Goal: Answer question/provide support: Share knowledge or assist other users

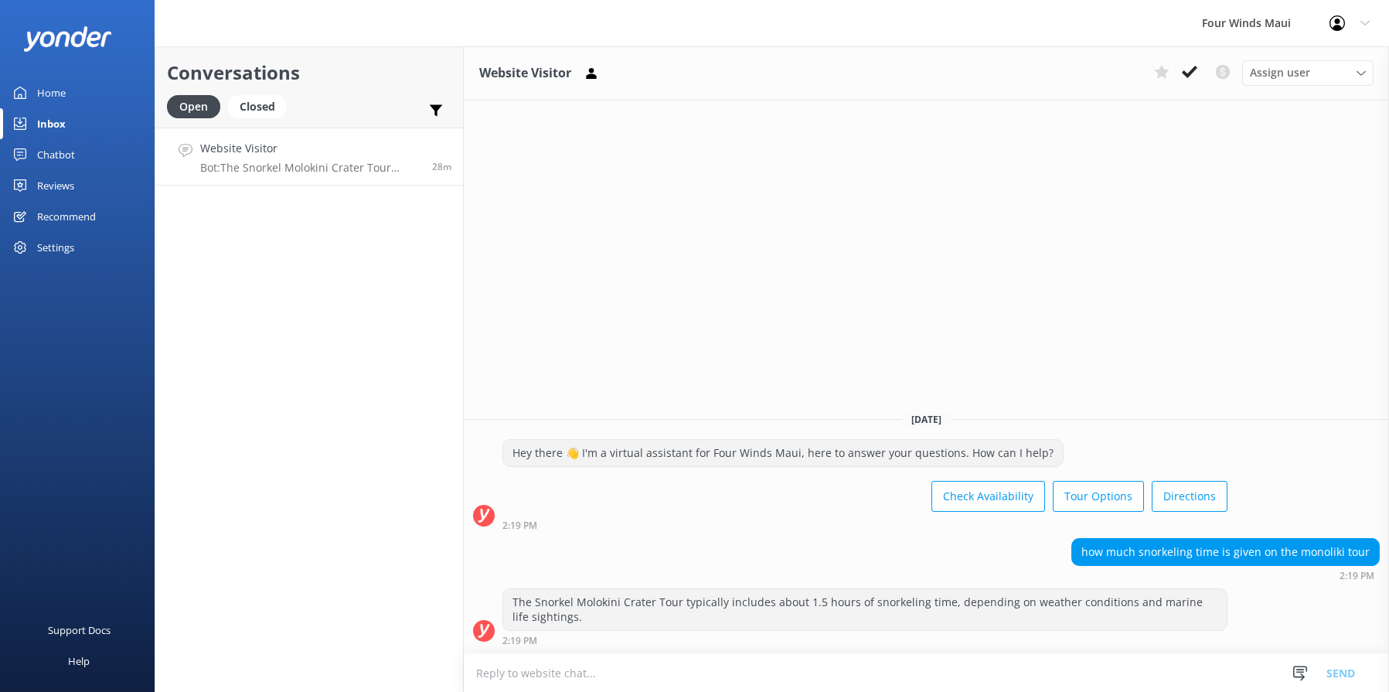
click at [1242, 356] on div "Website Visitor Assign user [PERSON_NAME] [PERSON_NAME] [PERSON_NAME] [PERSON_N…" at bounding box center [926, 369] width 925 height 646
click at [1191, 81] on button at bounding box center [1190, 71] width 28 height 23
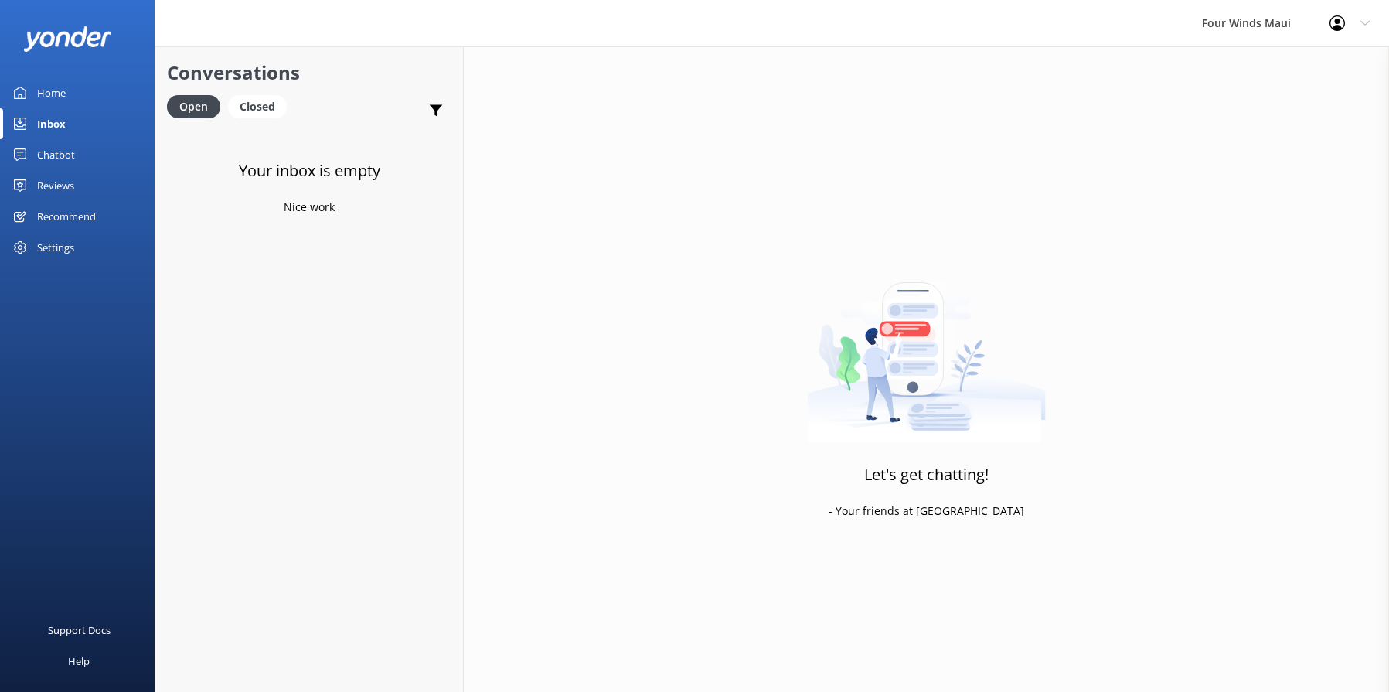
click at [53, 161] on div "Chatbot" at bounding box center [56, 154] width 38 height 31
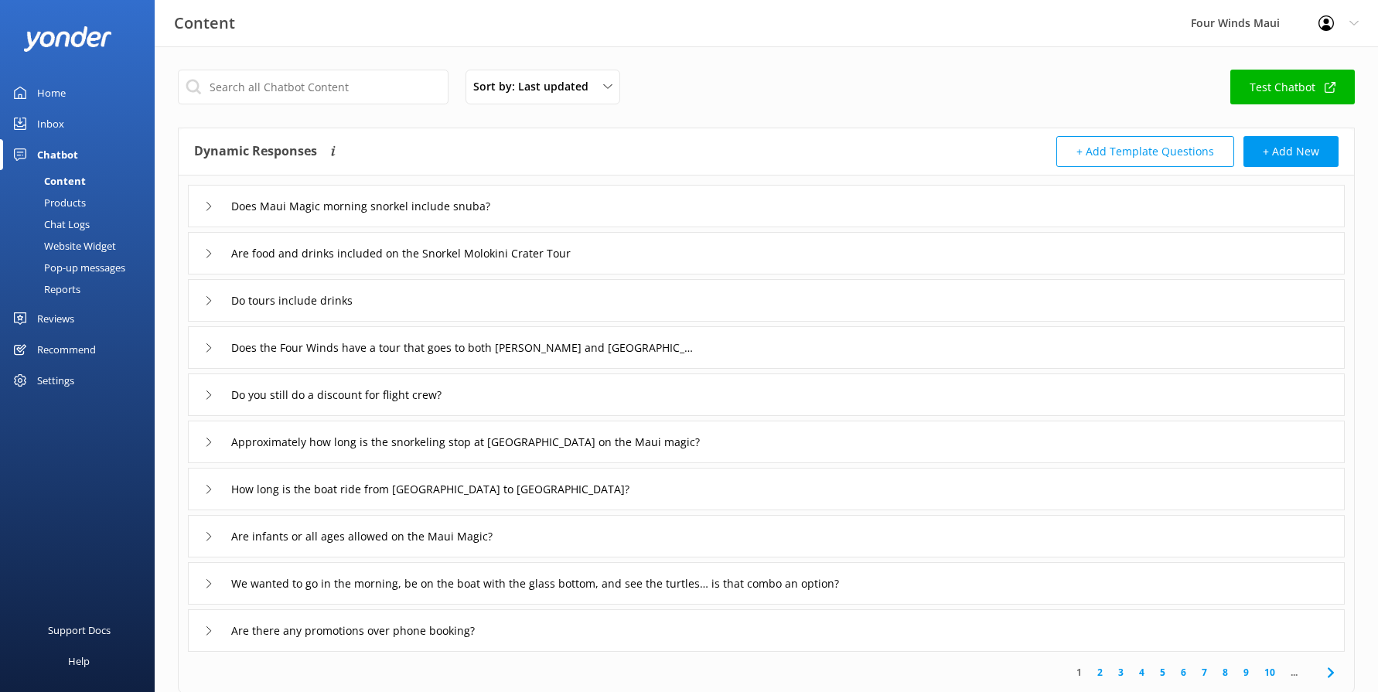
click at [109, 226] on link "Chat Logs" at bounding box center [81, 224] width 145 height 22
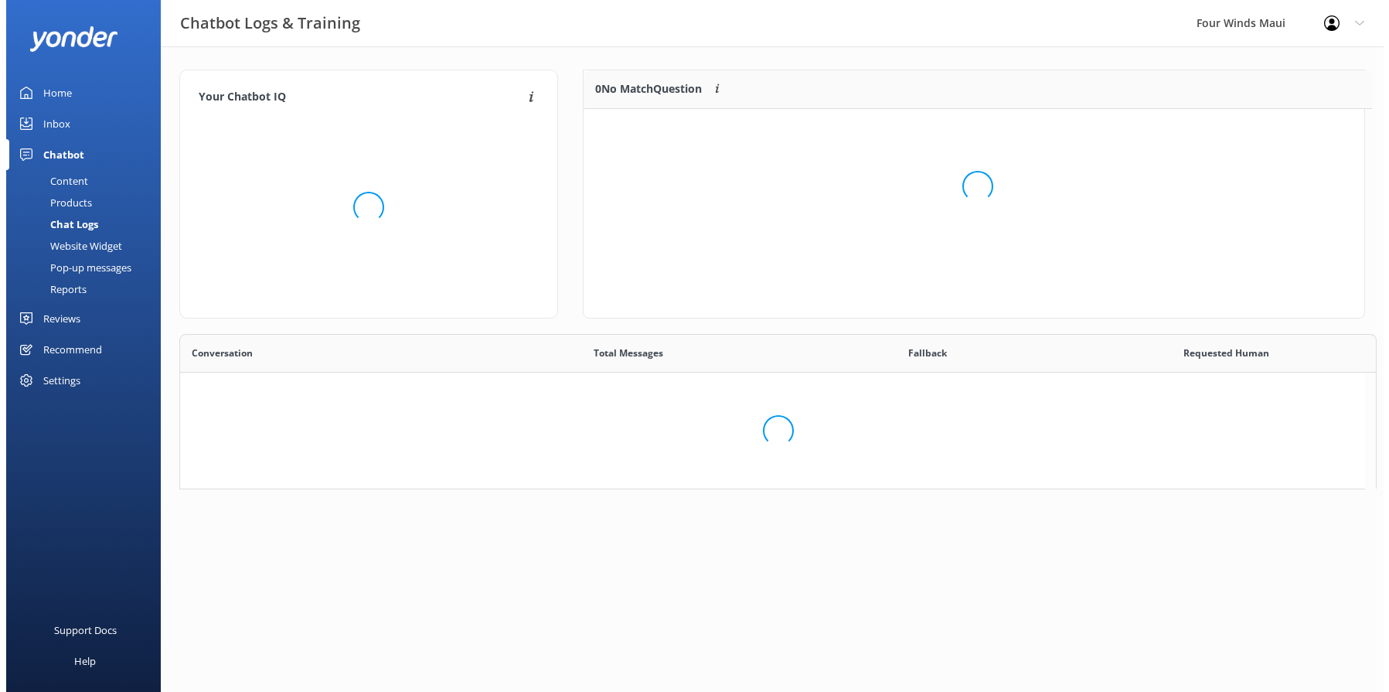
scroll to position [530, 1173]
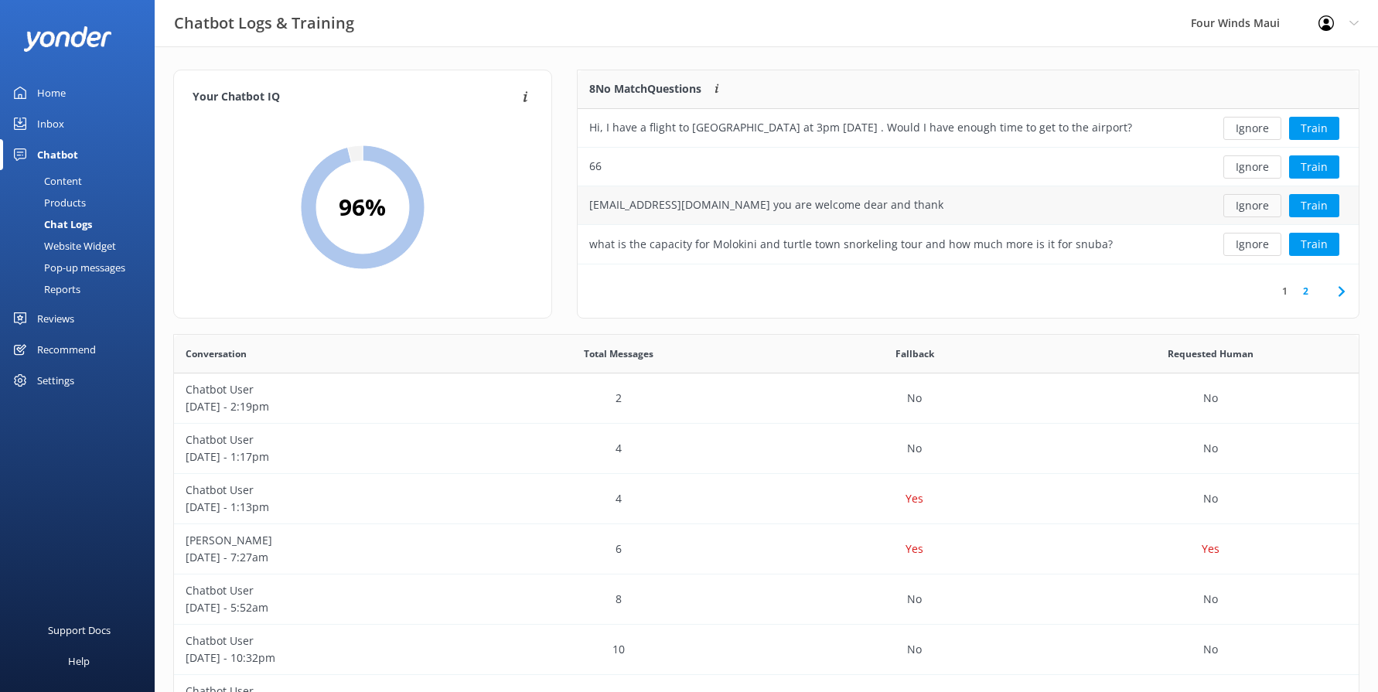
click at [1269, 203] on button "Ignore" at bounding box center [1252, 205] width 58 height 23
click at [1239, 135] on button "Ignore" at bounding box center [1252, 128] width 58 height 23
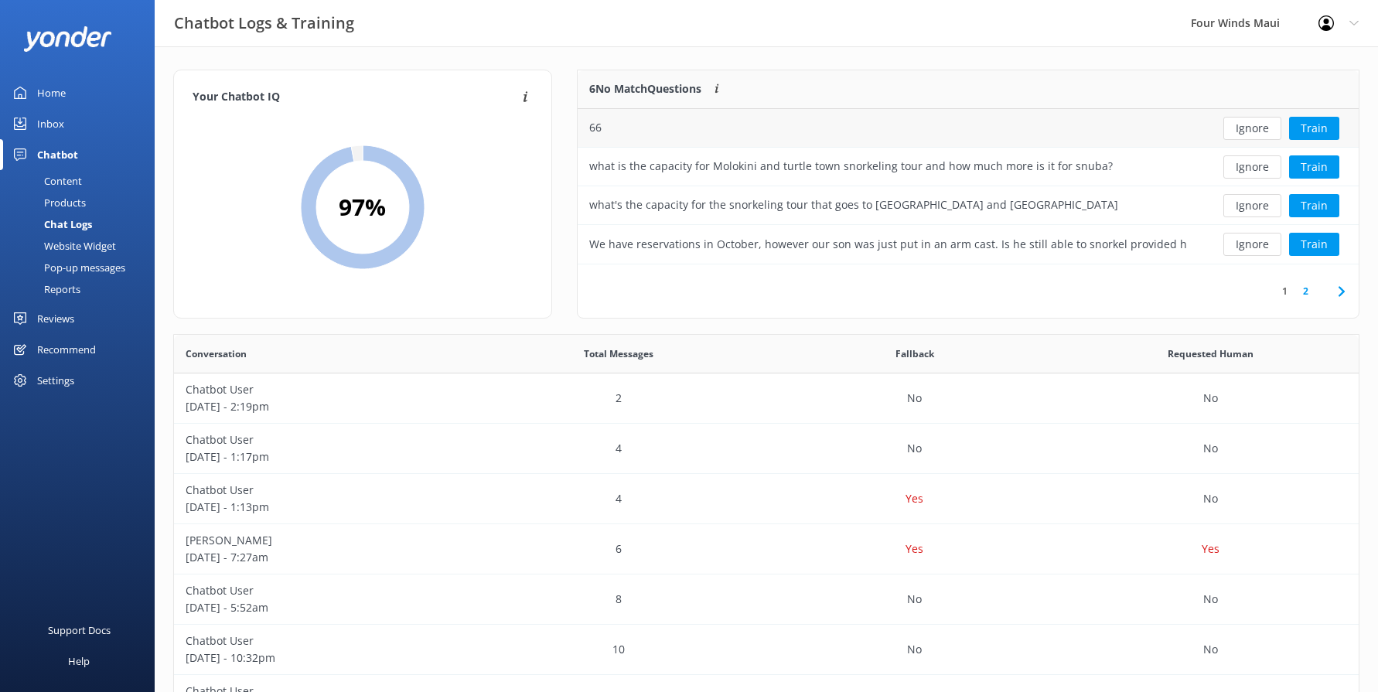
click at [1239, 134] on button "Ignore" at bounding box center [1252, 128] width 58 height 23
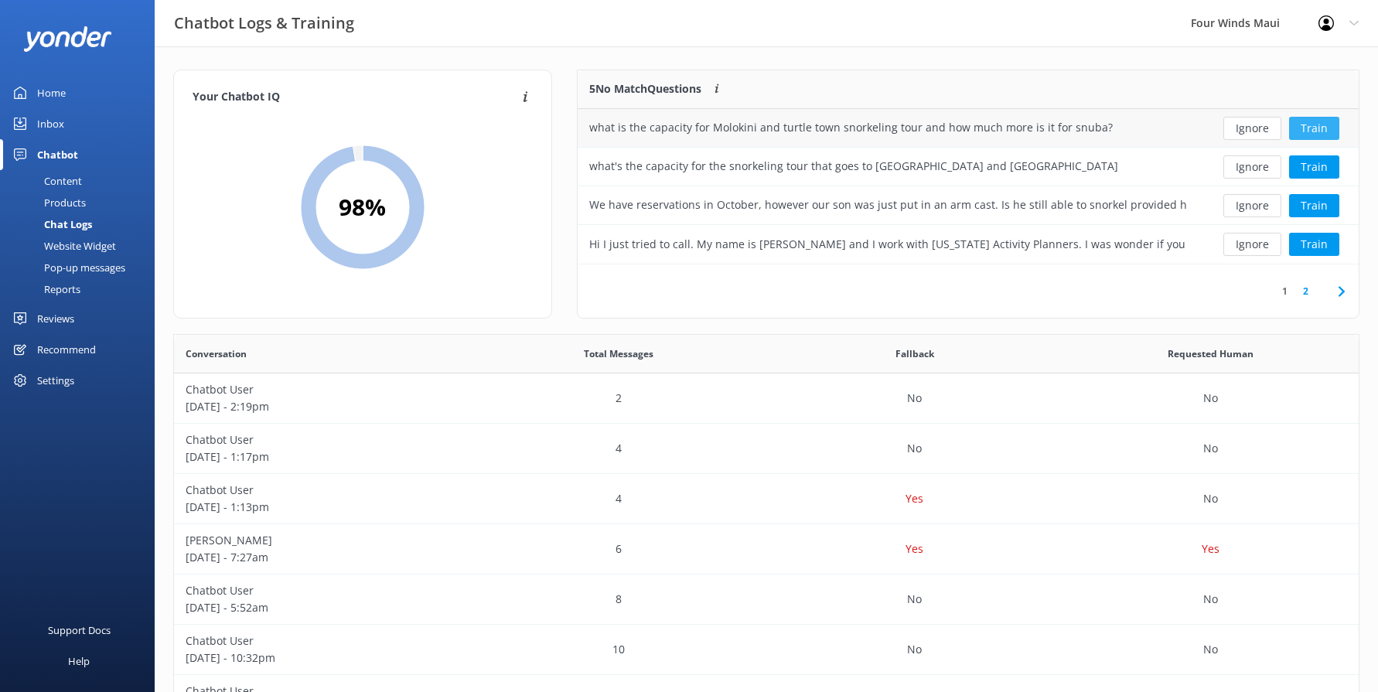
click at [1334, 128] on button "Train" at bounding box center [1314, 128] width 50 height 23
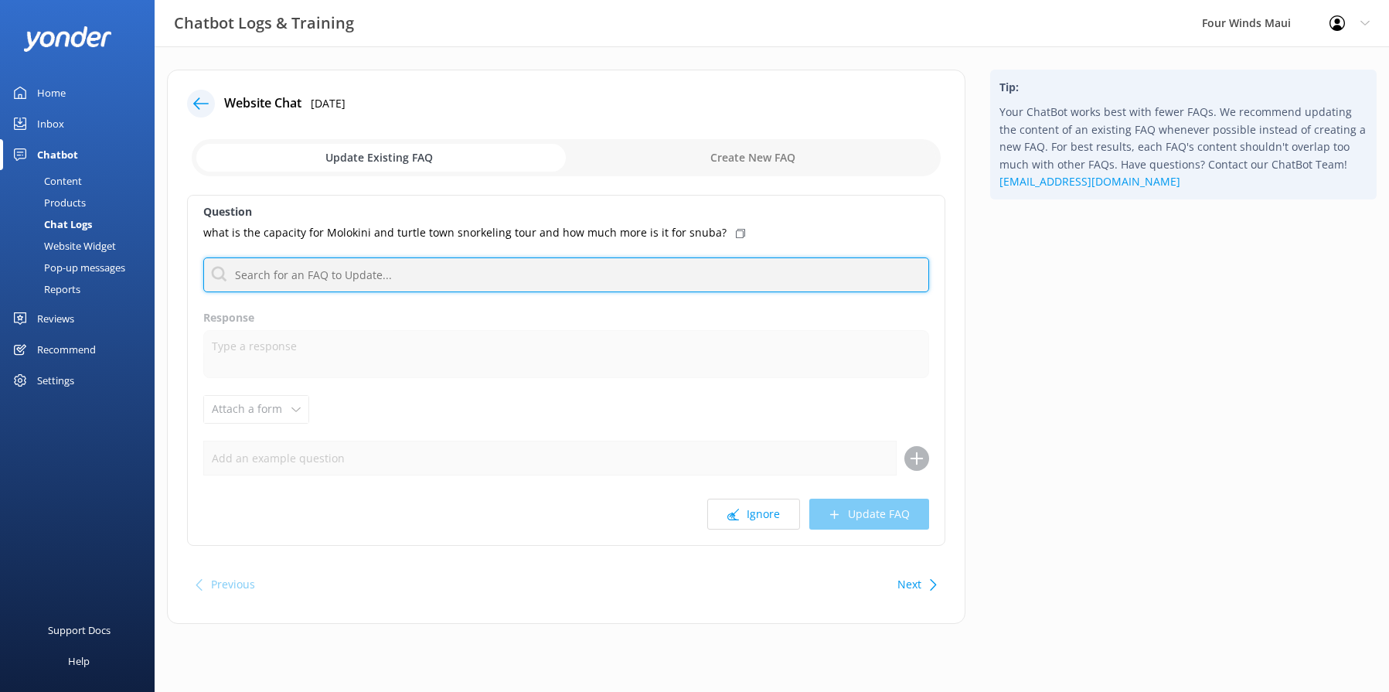
click at [470, 281] on input "text" at bounding box center [566, 274] width 726 height 35
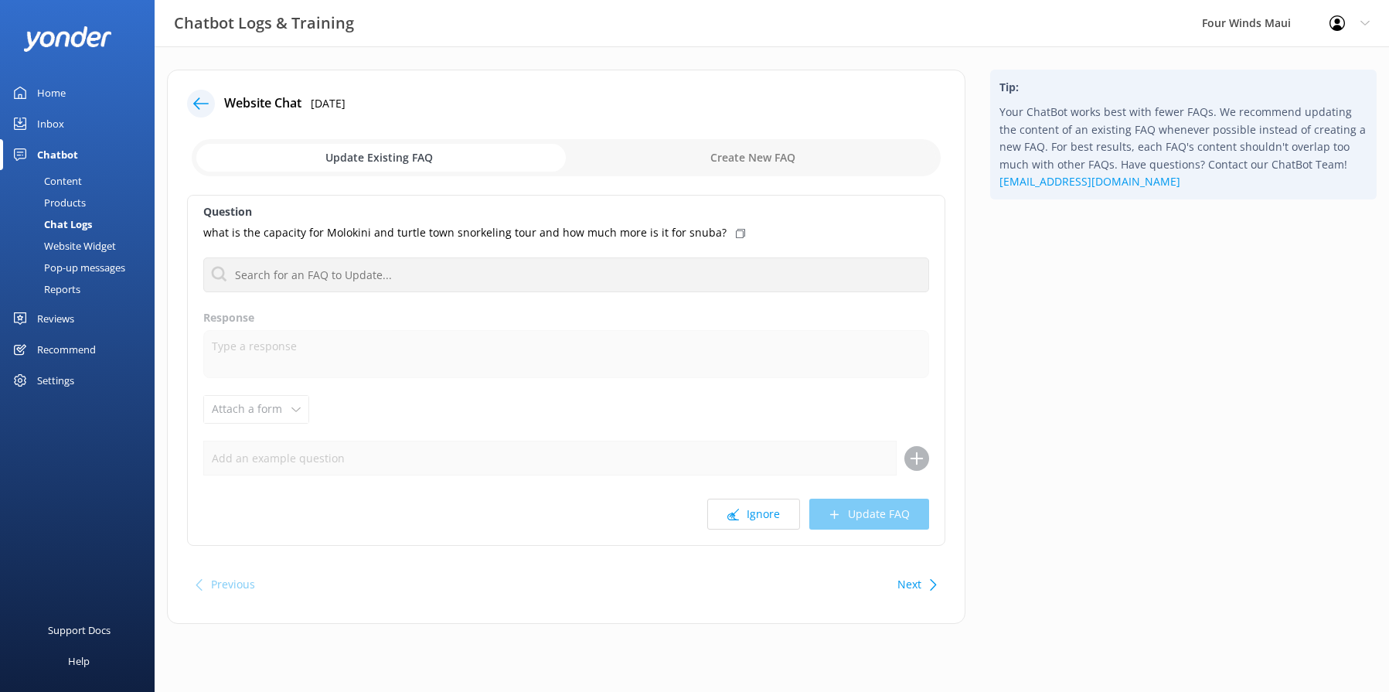
click at [784, 172] on input "checkbox" at bounding box center [566, 157] width 749 height 37
checkbox input "true"
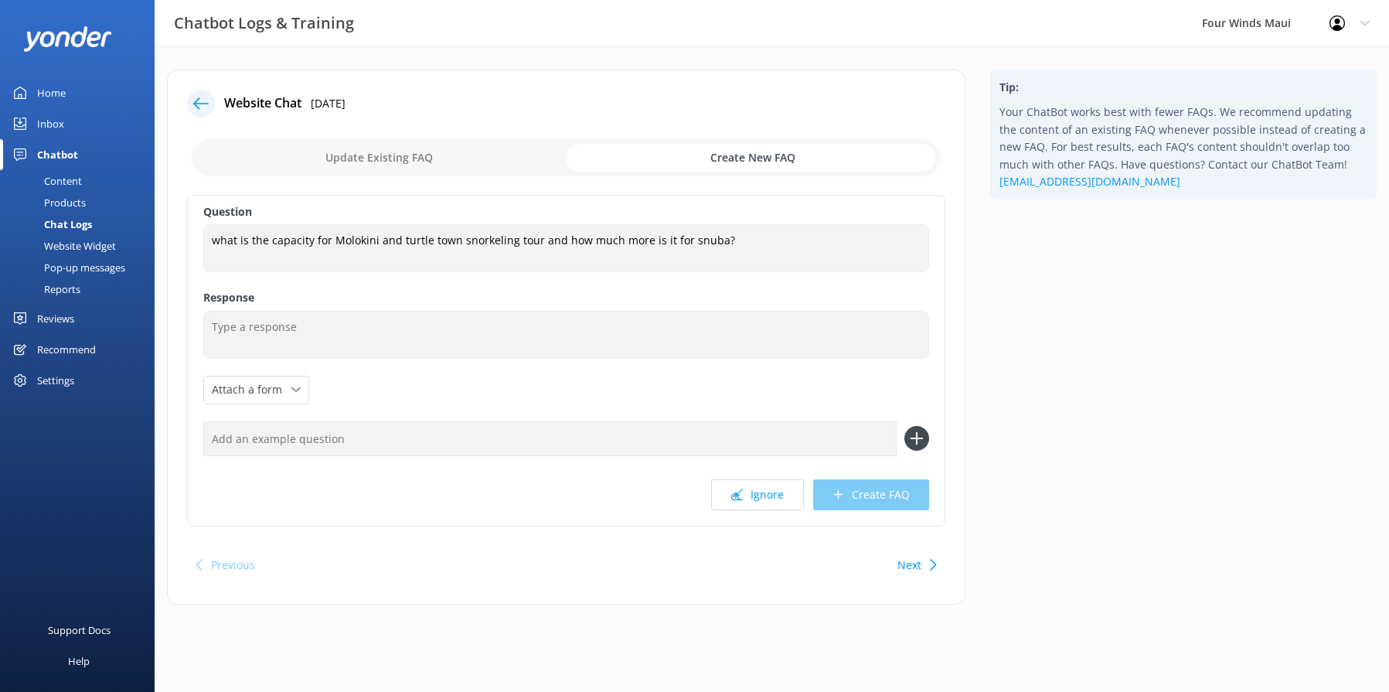
click at [378, 364] on div "Question what is the capacity for Molokini and turtle town snorkeling tour and …" at bounding box center [566, 361] width 758 height 332
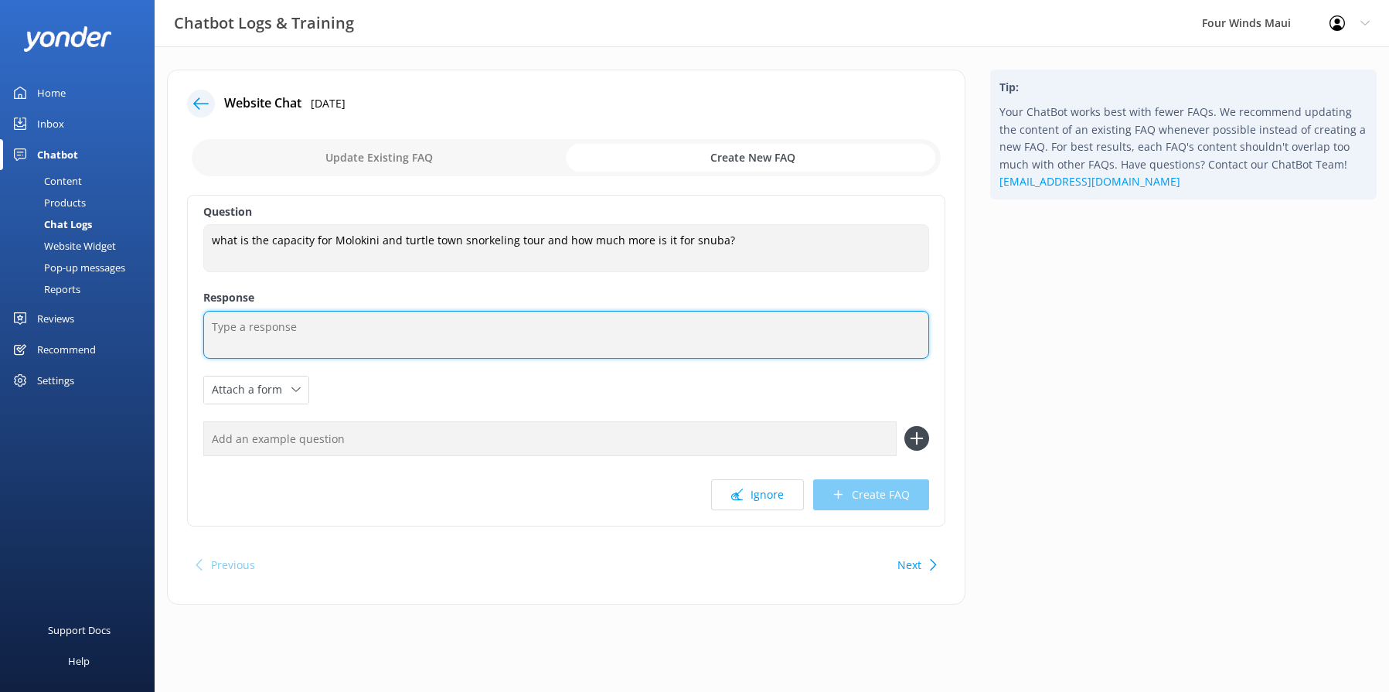
click at [398, 342] on textarea at bounding box center [566, 335] width 726 height 48
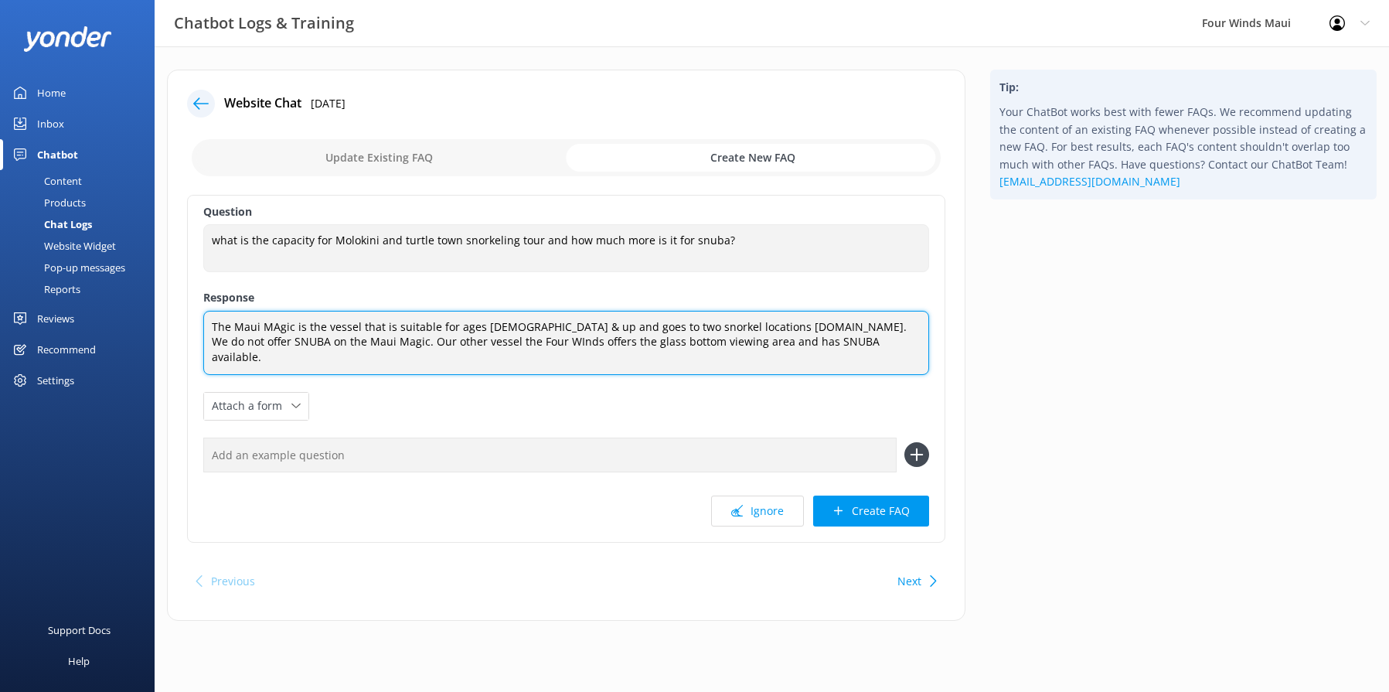
type textarea "The Maui MAgic is the vessel that is suitable for ages [DEMOGRAPHIC_DATA] & up …"
drag, startPoint x: 845, startPoint y: 342, endPoint x: 72, endPoint y: 307, distance: 773.9
click at [72, 307] on div "Chatbot Logs & Training Four Winds Maui Profile Settings Logout Home Inbox Chat…" at bounding box center [694, 356] width 1389 height 621
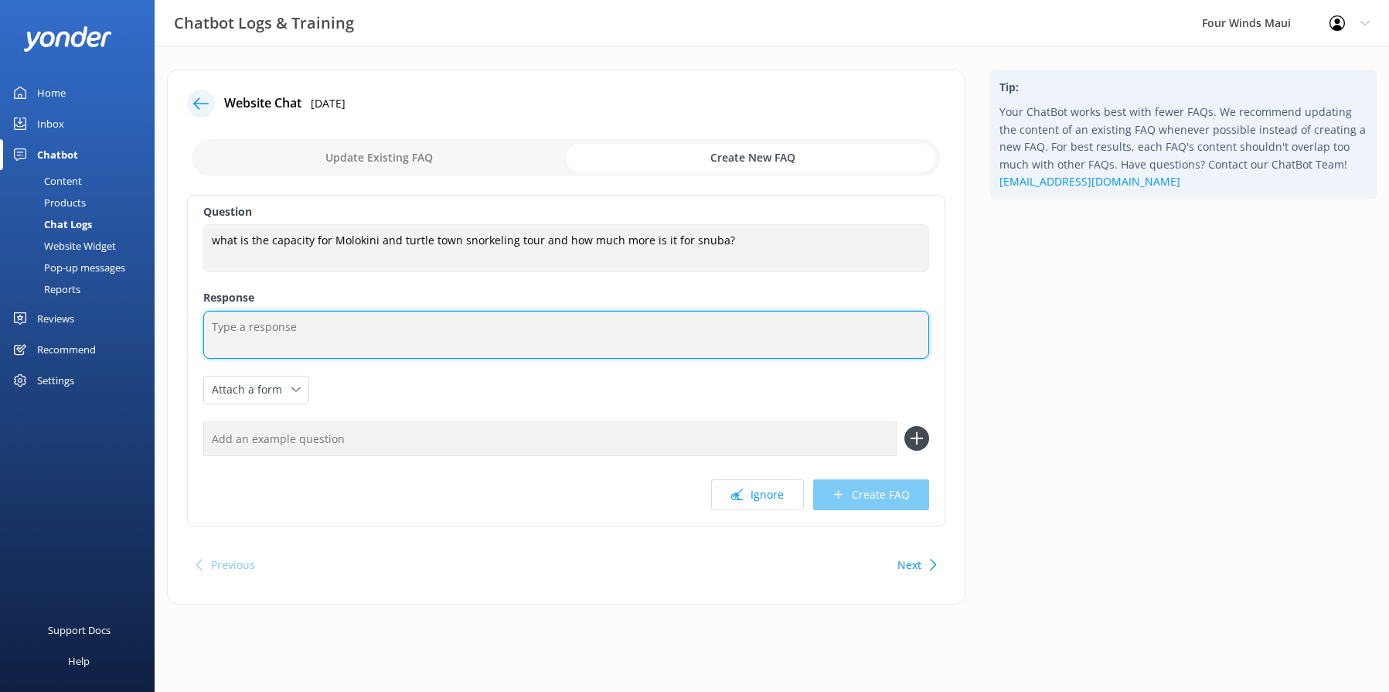
paste textarea "The Maui Magic is designed for guests ages [DEMOGRAPHIC_DATA] and up and visits…"
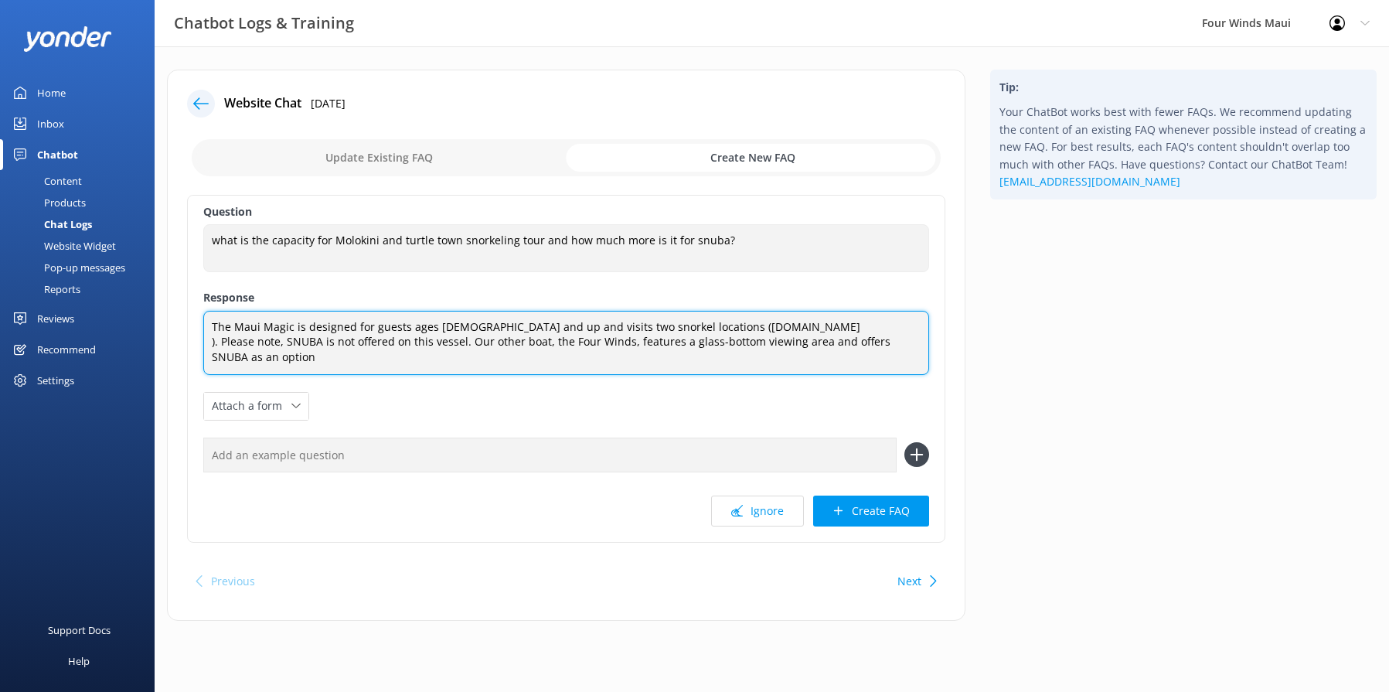
click at [468, 339] on textarea "The Maui Magic is designed for guests ages [DEMOGRAPHIC_DATA] and up and visits…" at bounding box center [566, 343] width 726 height 64
click at [241, 356] on textarea "The Maui Magic is designed for guests ages [DEMOGRAPHIC_DATA] and up and visits…" at bounding box center [566, 343] width 726 height 64
type textarea "The Maui Magic is designed for guests ages [DEMOGRAPHIC_DATA] and up and visits…"
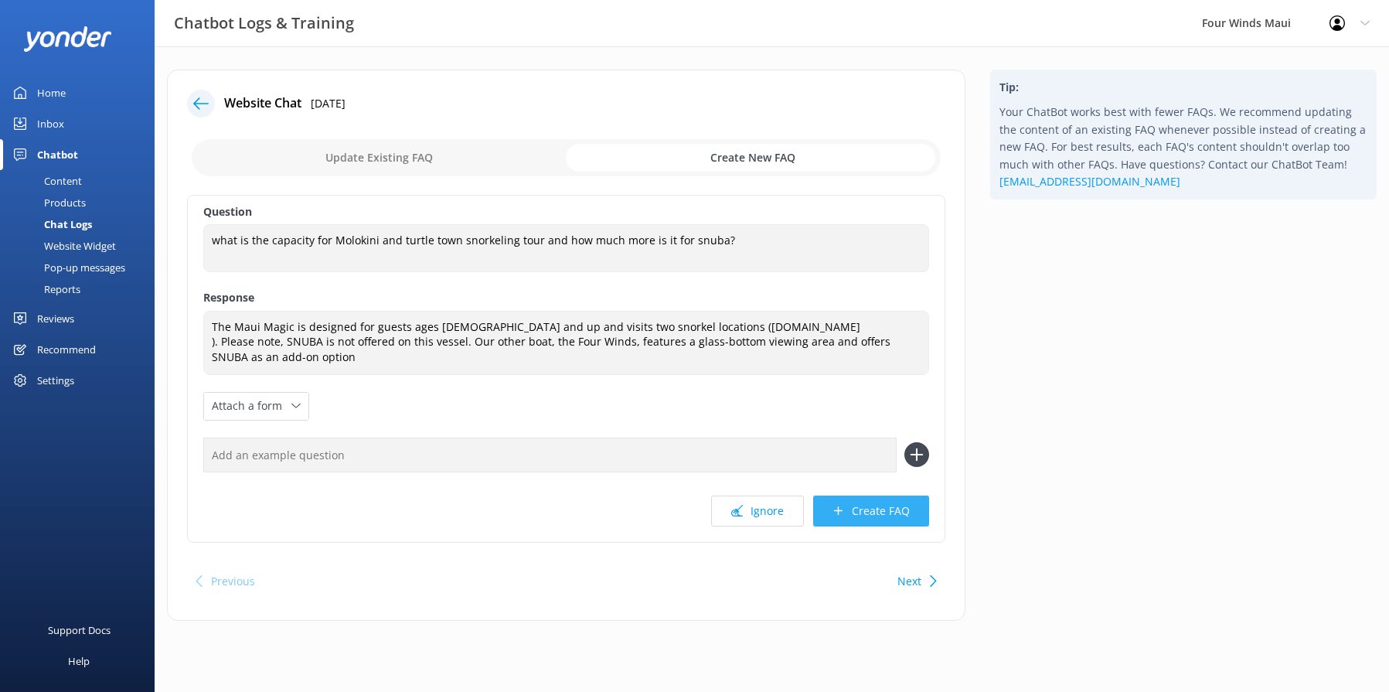
click at [854, 508] on button "Create FAQ" at bounding box center [871, 511] width 116 height 31
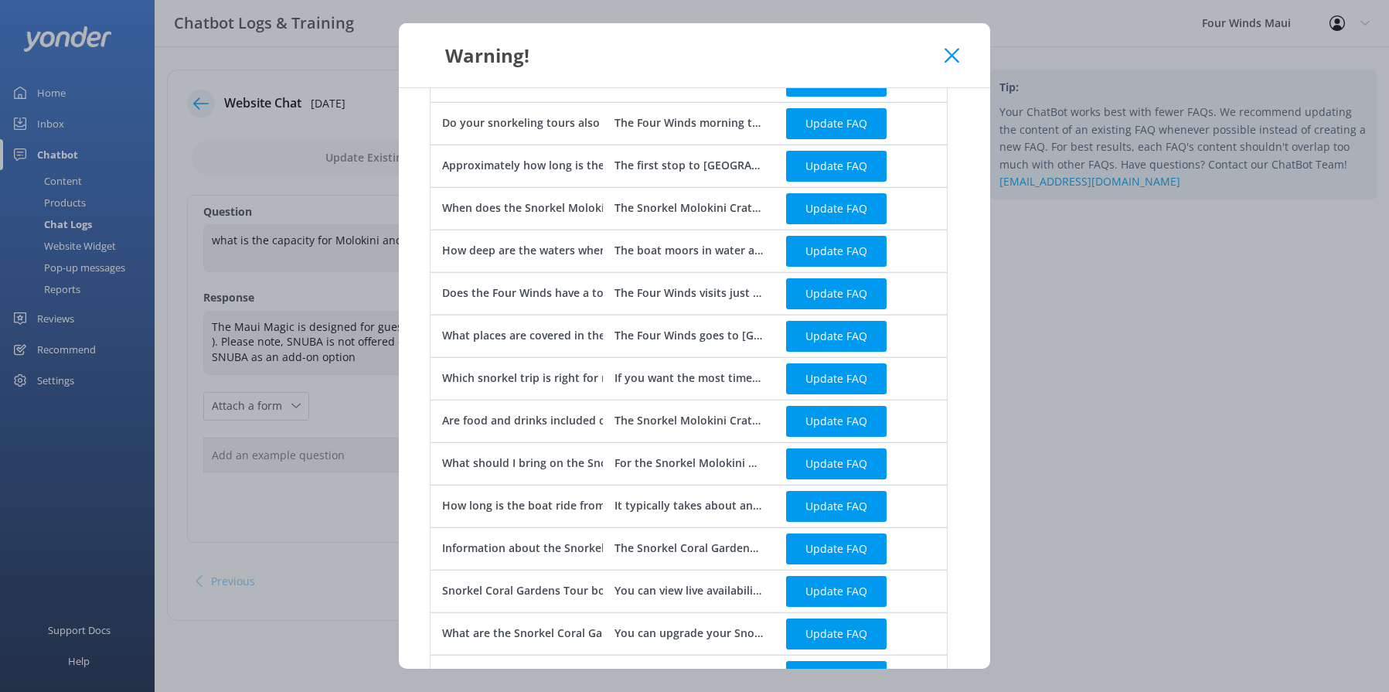
scroll to position [636, 0]
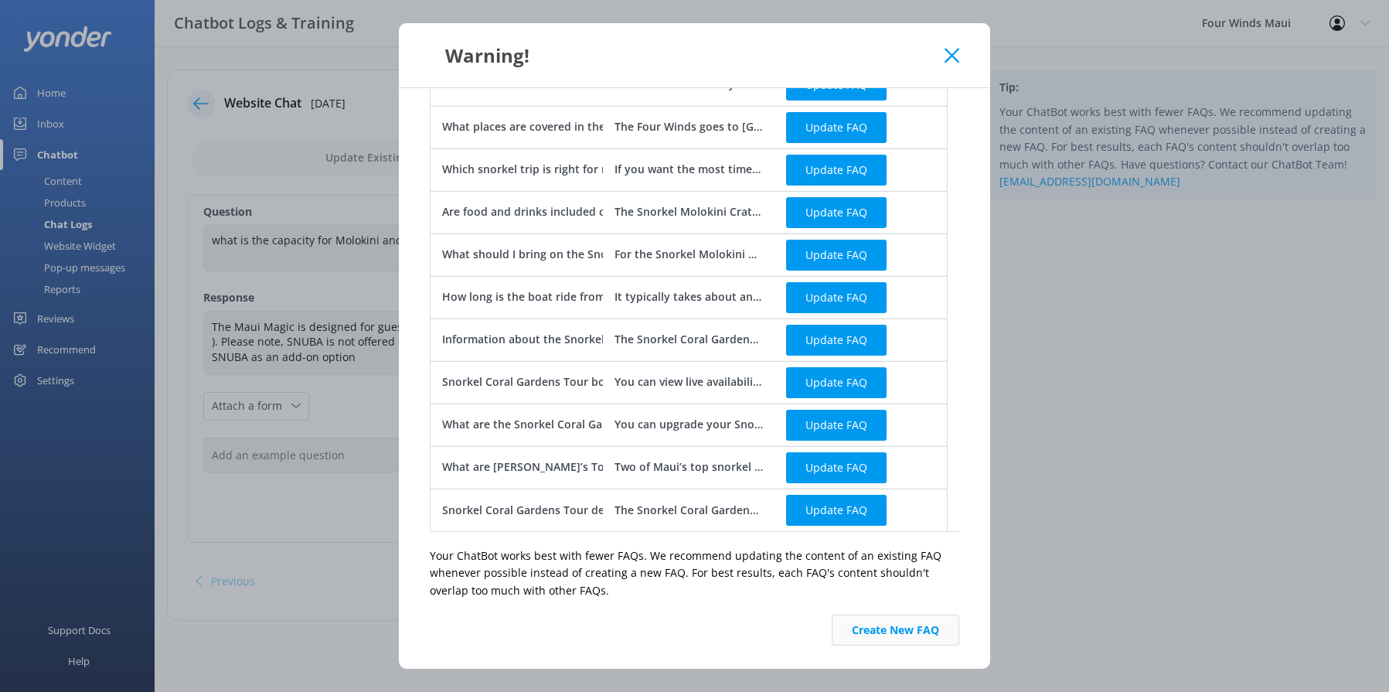
click at [873, 639] on button "Create New FAQ" at bounding box center [896, 630] width 128 height 31
